Goal: Check status: Check status

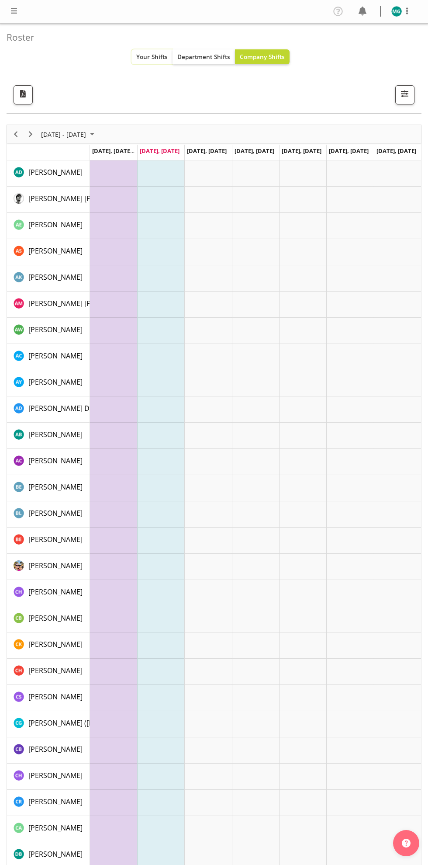
click at [144, 52] on span "Your Shifts" at bounding box center [151, 56] width 31 height 8
click at [146, 56] on span "Your Shifts" at bounding box center [151, 56] width 31 height 8
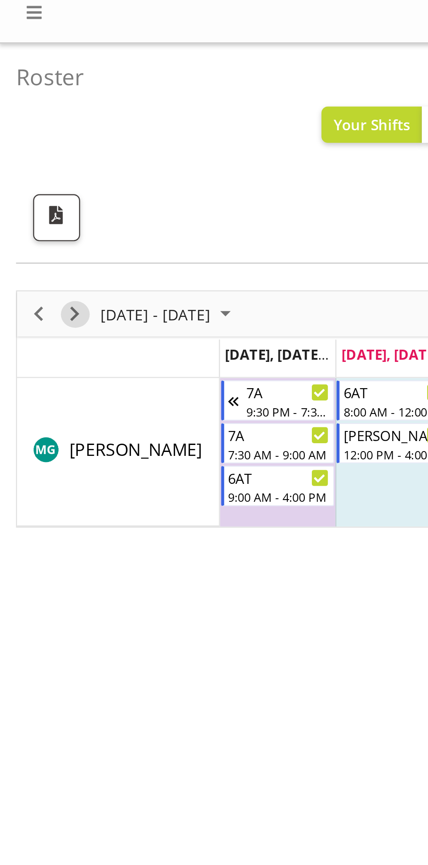
click at [34, 135] on span "Next" at bounding box center [30, 134] width 10 height 11
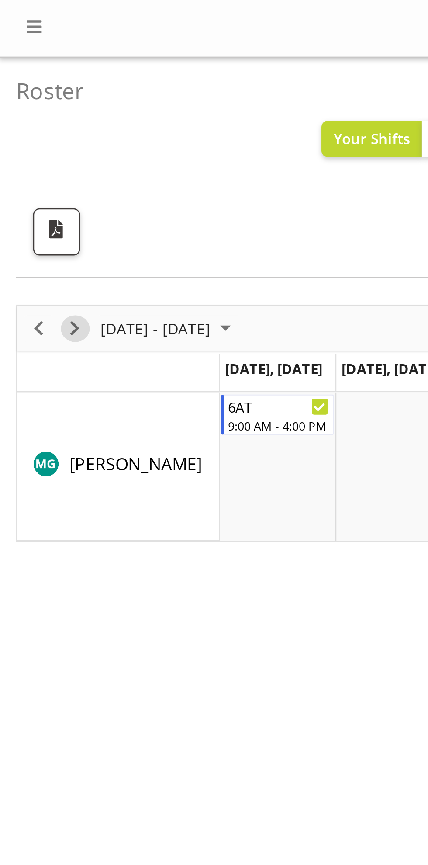
click at [34, 131] on span "Next" at bounding box center [30, 134] width 10 height 11
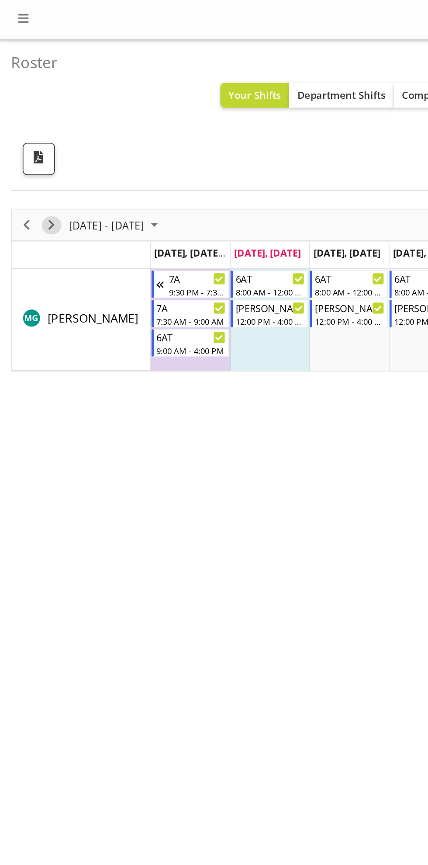
click at [30, 134] on span "Next" at bounding box center [30, 134] width 10 height 11
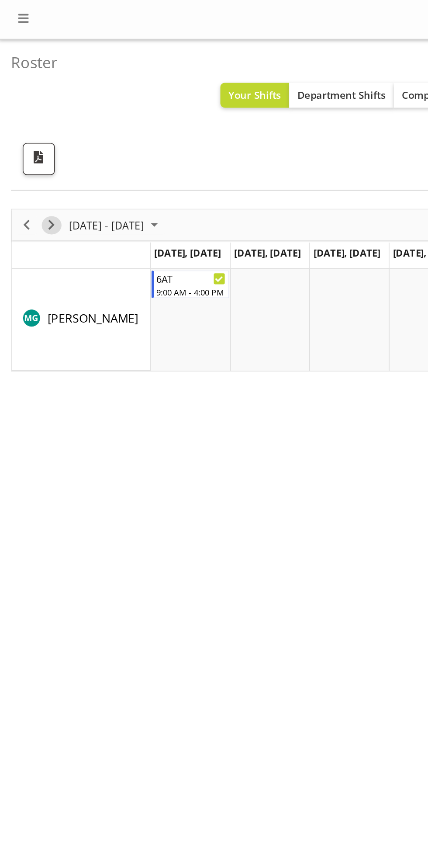
click at [30, 135] on span "Next" at bounding box center [30, 134] width 10 height 11
